Goal: Task Accomplishment & Management: Manage account settings

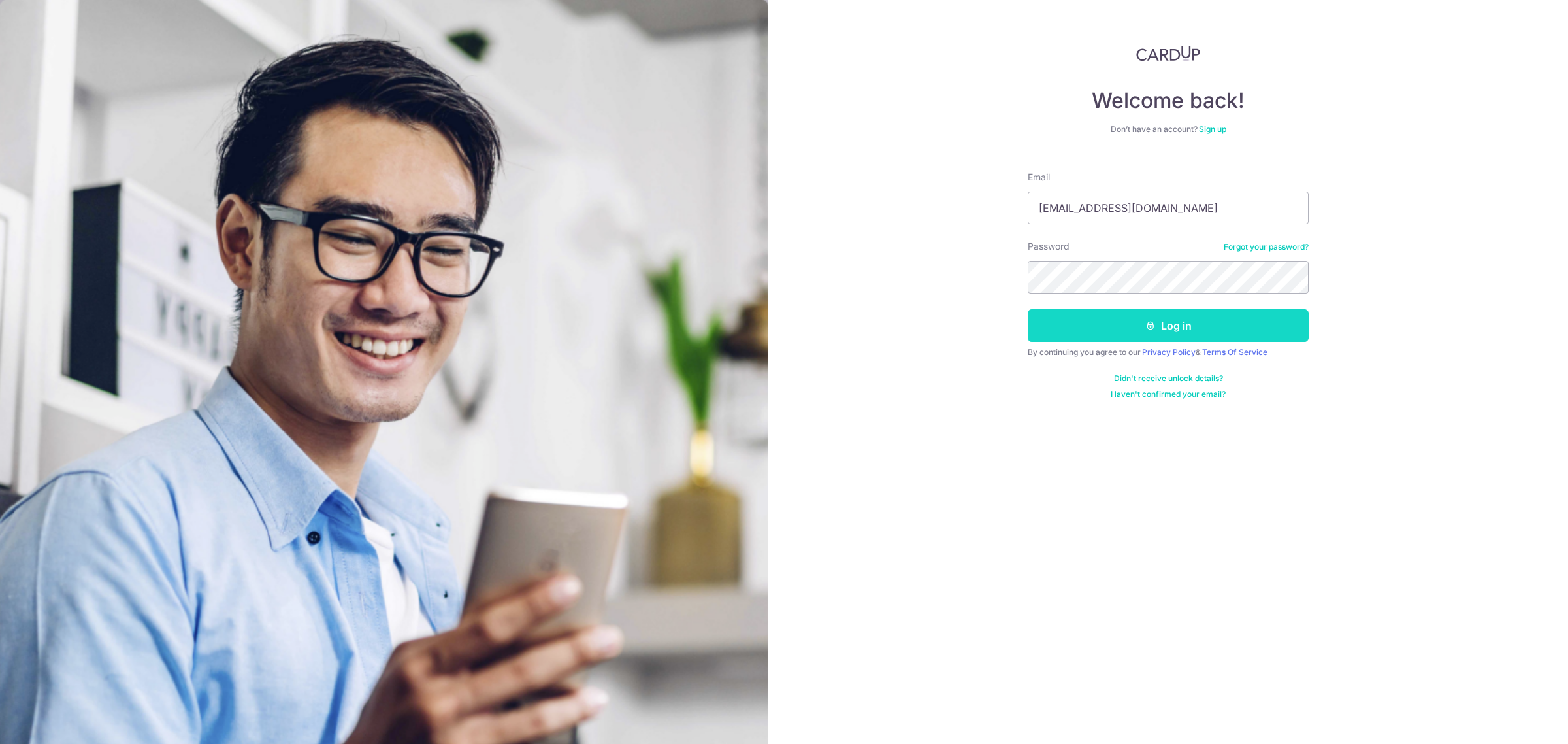
click at [1092, 319] on button "Log in" at bounding box center [1169, 324] width 281 height 32
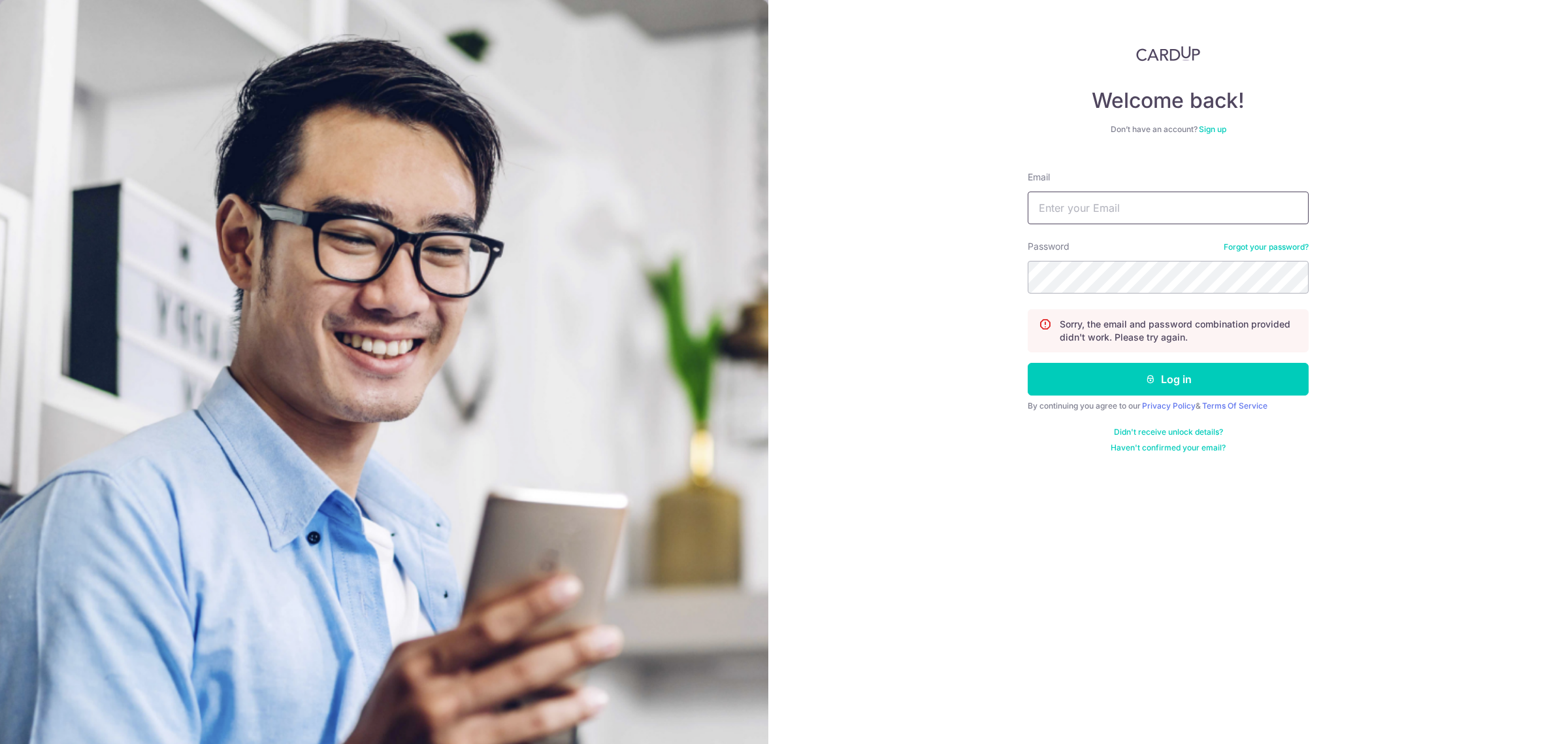
click at [1100, 209] on input "Email" at bounding box center [1169, 208] width 281 height 32
type input "[EMAIL_ADDRESS][DOMAIN_NAME]"
click at [1028, 363] on button "Log in" at bounding box center [1169, 379] width 281 height 32
click at [1107, 202] on input "Email" at bounding box center [1169, 208] width 281 height 32
type input "[EMAIL_ADDRESS][DOMAIN_NAME]"
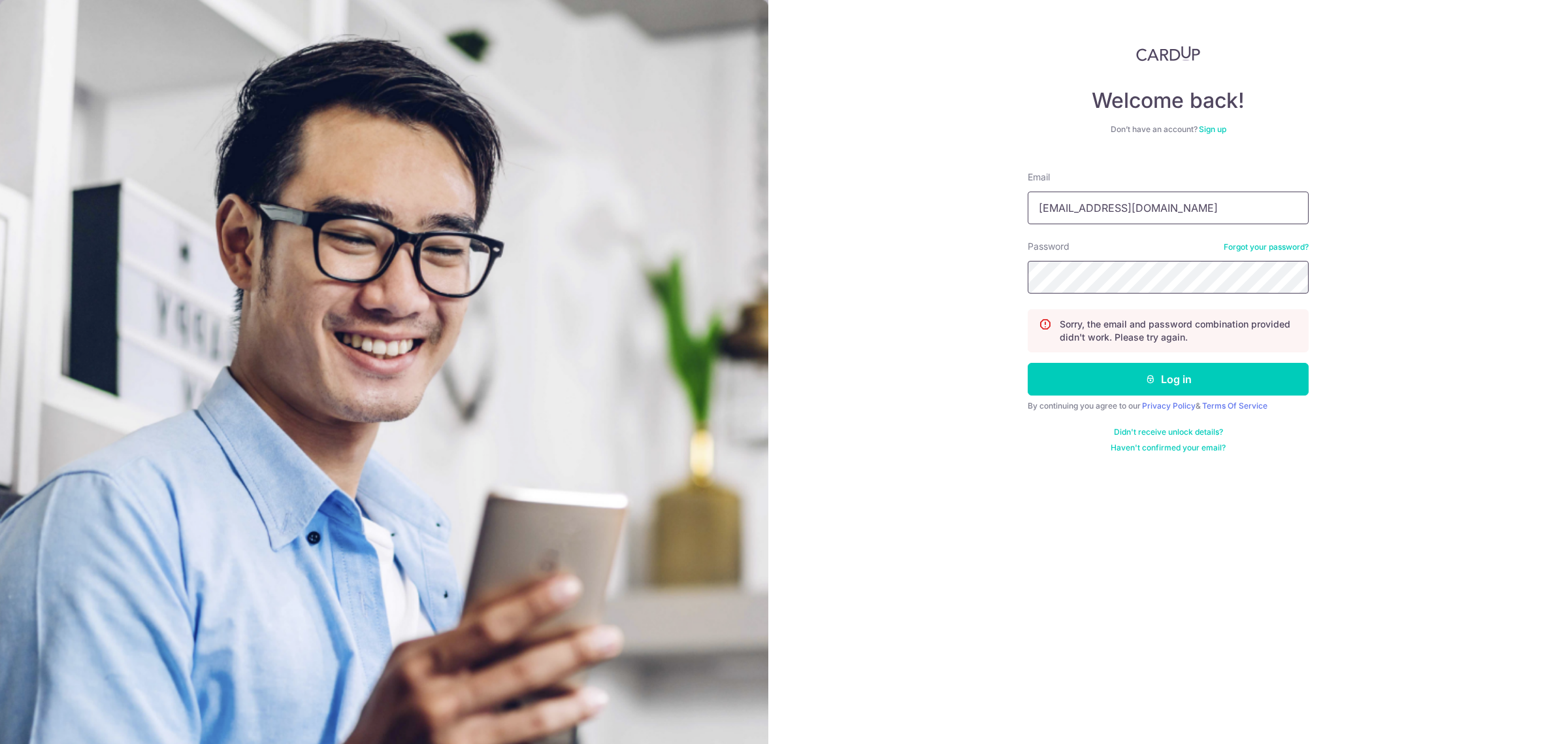
click at [1028, 363] on button "Log in" at bounding box center [1169, 379] width 281 height 32
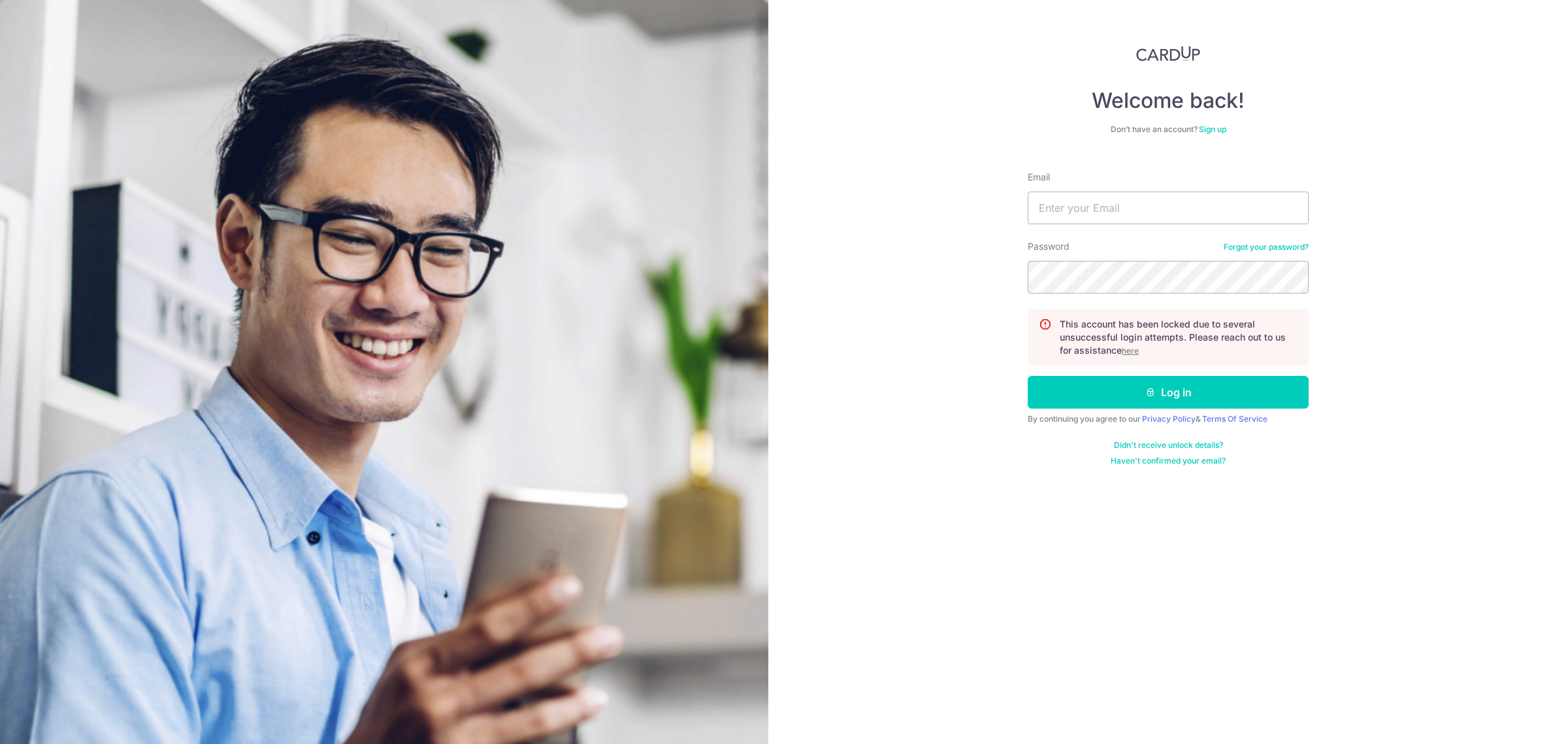
click at [1133, 353] on u "here" at bounding box center [1130, 350] width 17 height 10
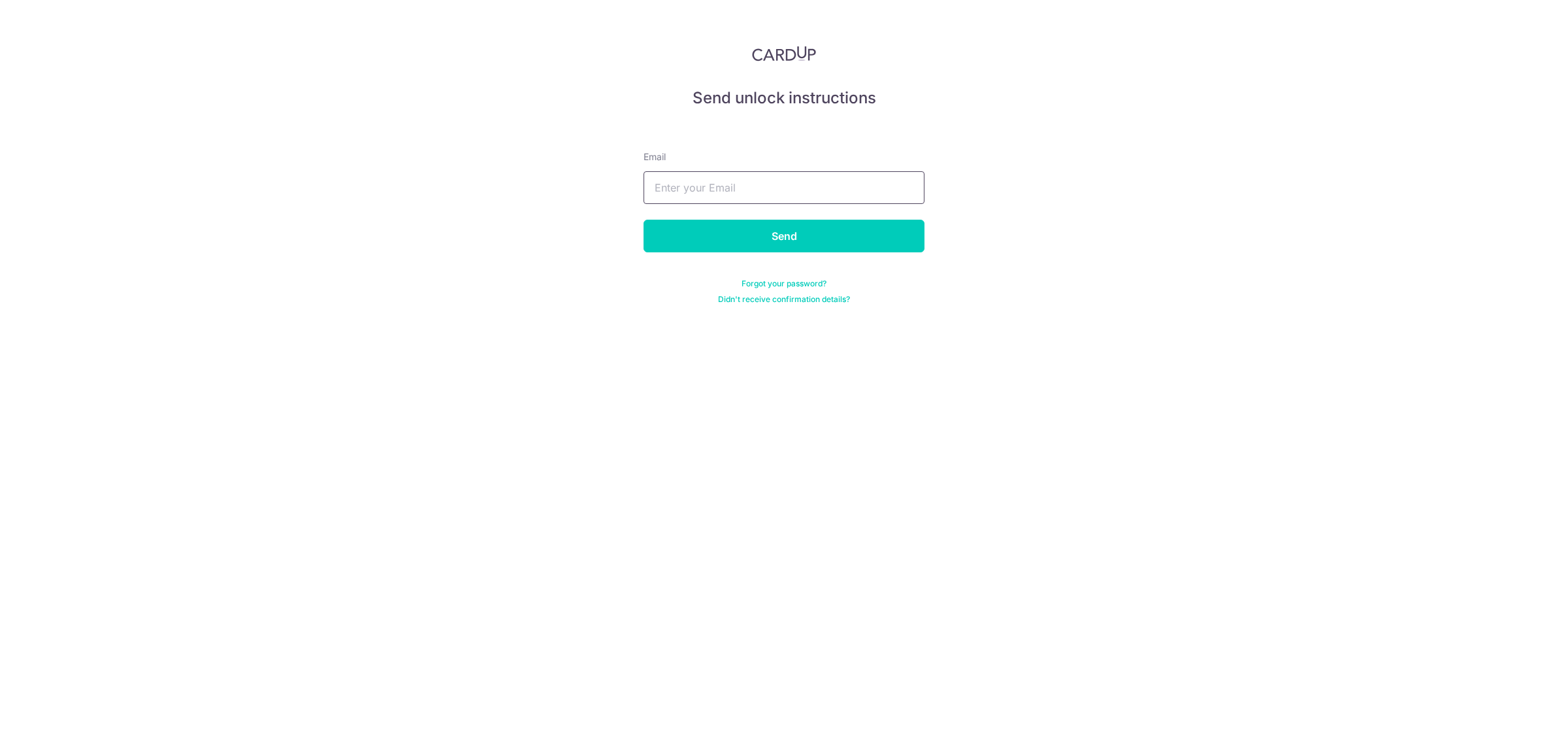
click at [761, 187] on input "text" at bounding box center [784, 187] width 281 height 32
type input "[EMAIL_ADDRESS][DOMAIN_NAME]"
click at [706, 235] on input "Send" at bounding box center [784, 235] width 281 height 32
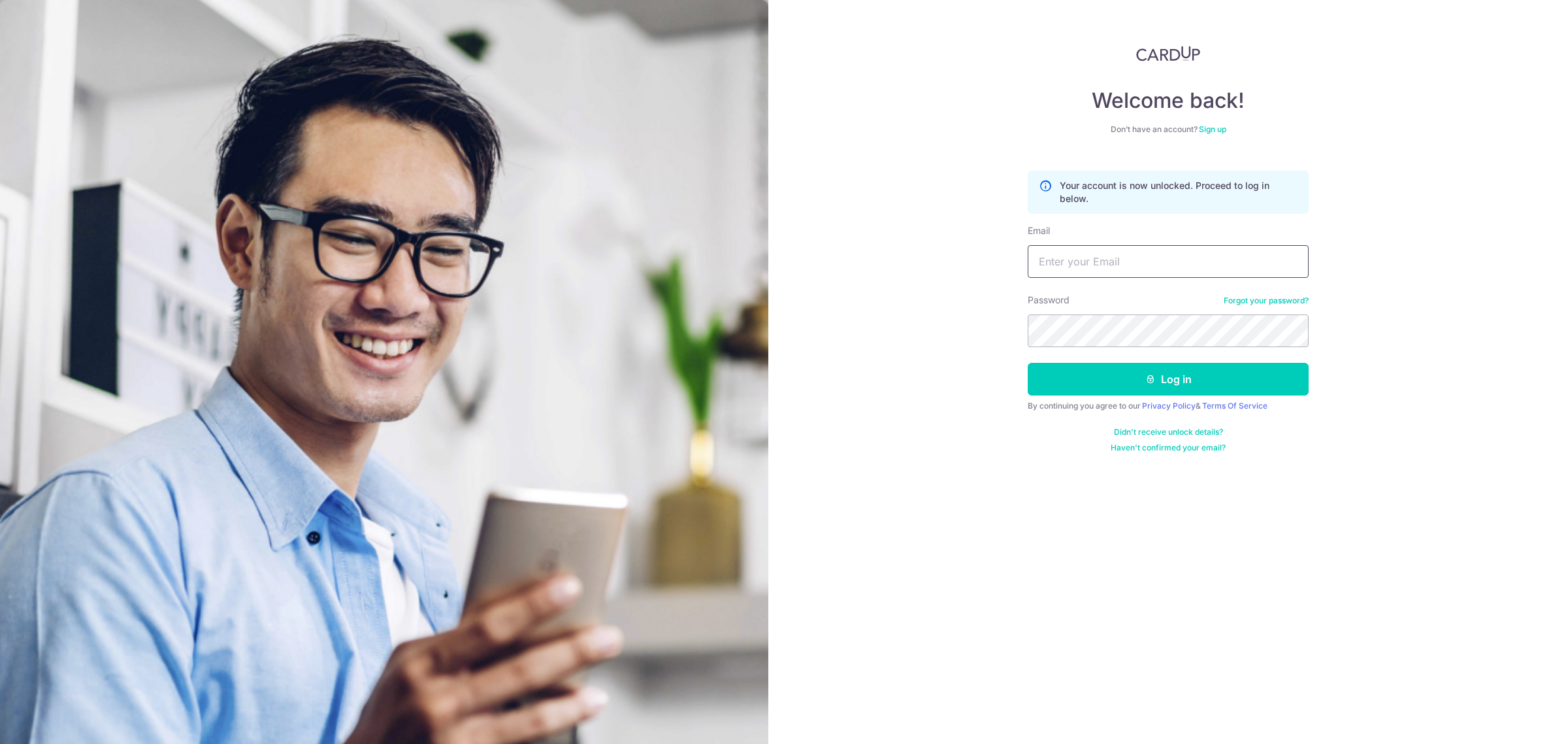
click at [1121, 249] on input "Email" at bounding box center [1169, 261] width 281 height 32
type input "[EMAIL_ADDRESS][DOMAIN_NAME]"
click at [1116, 379] on button "Log in" at bounding box center [1169, 379] width 281 height 32
